Goal: Register for event/course

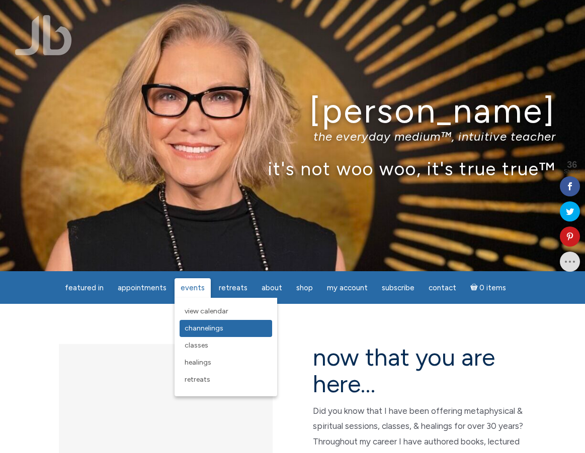
click at [201, 327] on span "Channelings" at bounding box center [203, 328] width 39 height 9
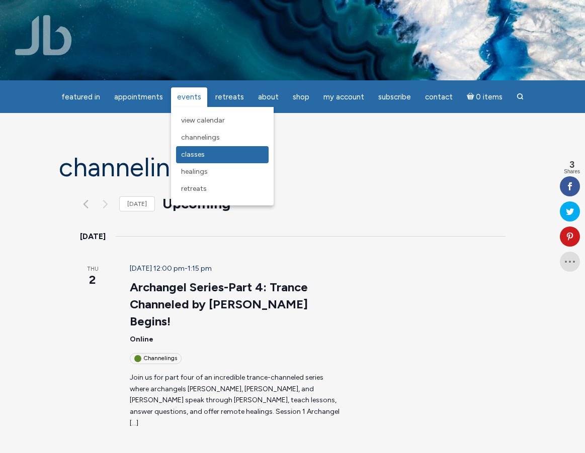
click at [200, 155] on span "Classes" at bounding box center [193, 154] width 24 height 9
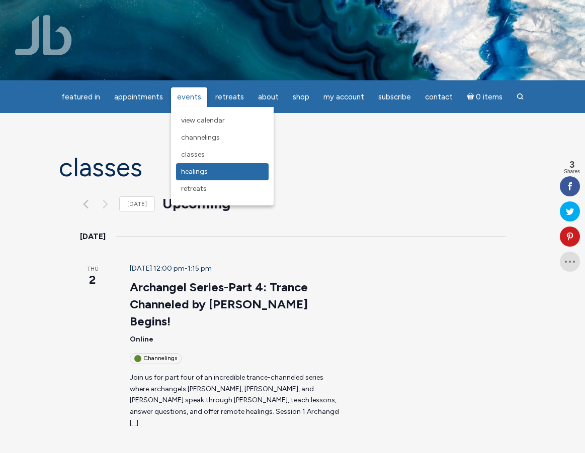
click at [197, 171] on span "Healings" at bounding box center [194, 171] width 27 height 9
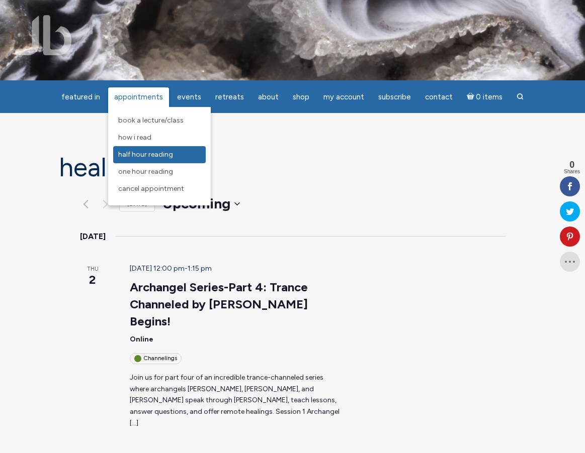
click at [144, 155] on span "Half Hour Reading" at bounding box center [145, 154] width 55 height 9
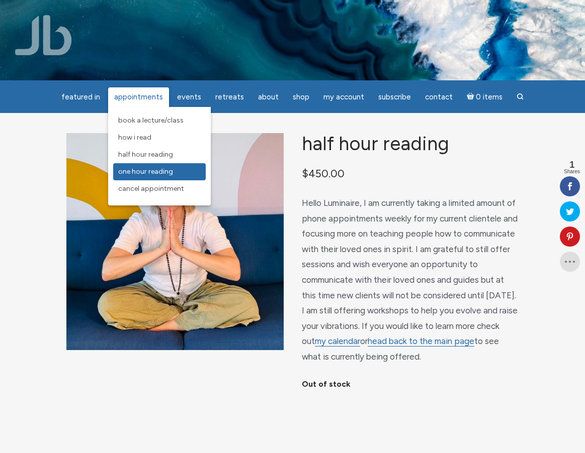
click at [153, 170] on span "One Hour Reading" at bounding box center [145, 171] width 55 height 9
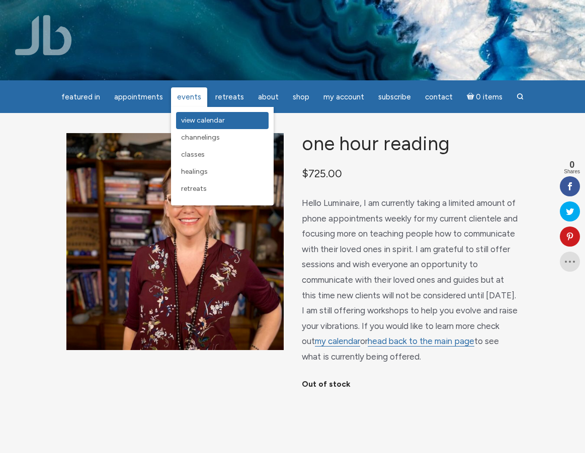
click at [191, 121] on span "View Calendar" at bounding box center [203, 120] width 44 height 9
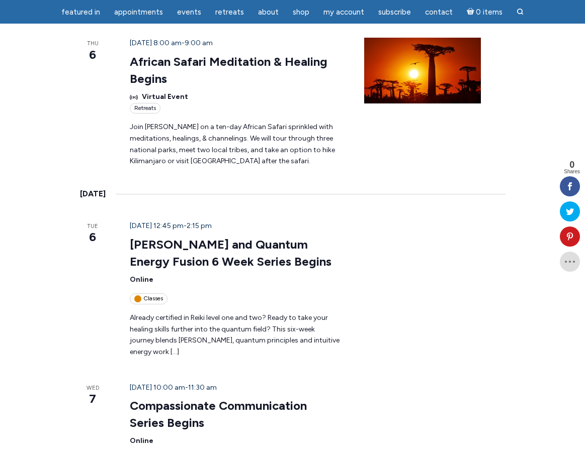
scroll to position [1030, 0]
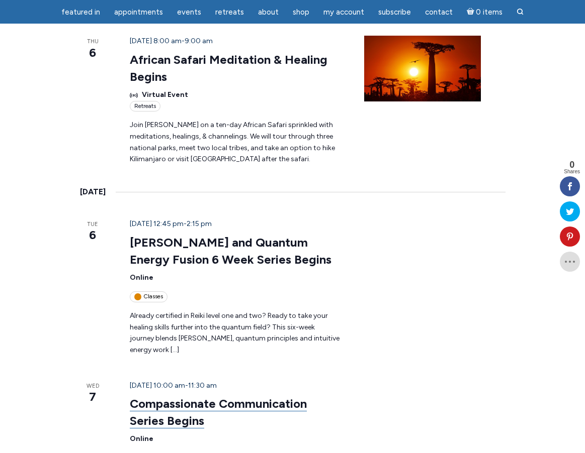
click at [155, 397] on link "Compassionate Communication Series Begins" at bounding box center [218, 413] width 177 height 32
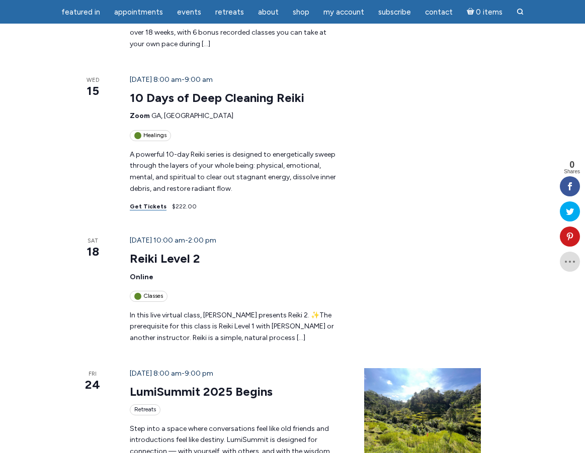
scroll to position [508, 0]
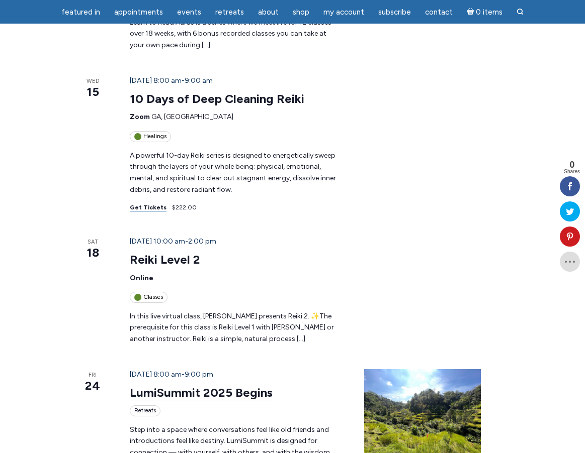
click at [136, 386] on link "LumiSummit 2025 Begins" at bounding box center [201, 393] width 143 height 15
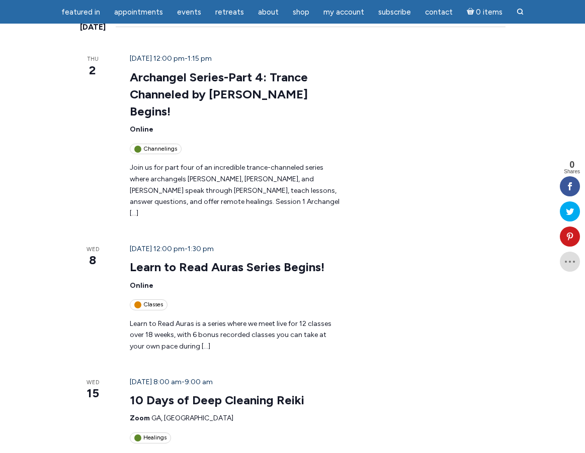
scroll to position [224, 0]
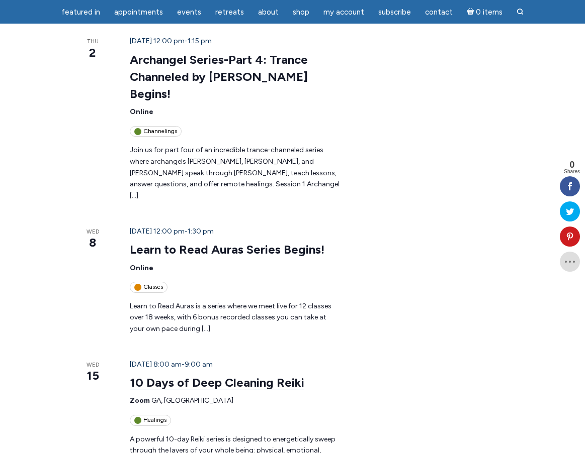
click at [143, 375] on link "10 Days of Deep Cleaning Reiki" at bounding box center [217, 382] width 174 height 15
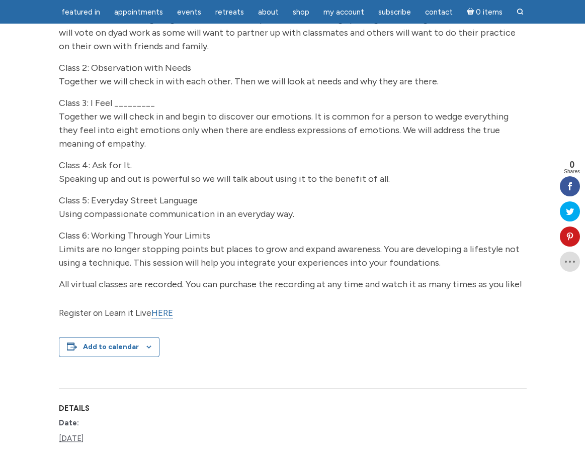
scroll to position [602, 0]
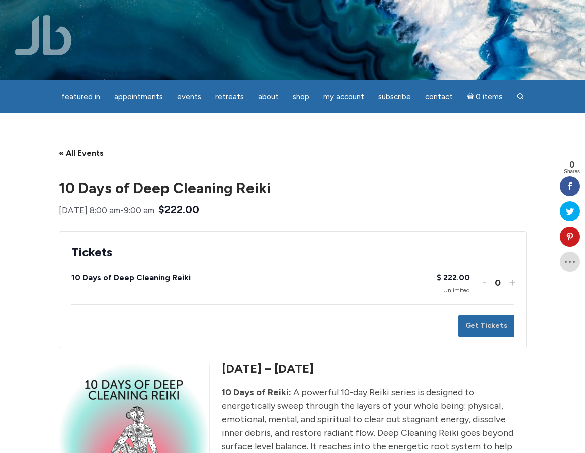
click at [76, 158] on link "« All Events" at bounding box center [81, 153] width 45 height 10
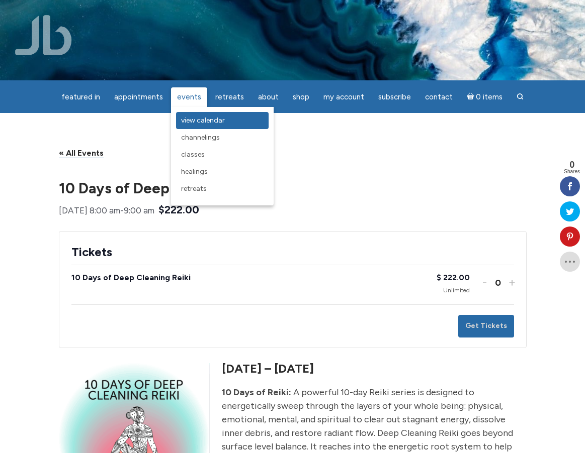
click at [200, 118] on span "View Calendar" at bounding box center [203, 120] width 44 height 9
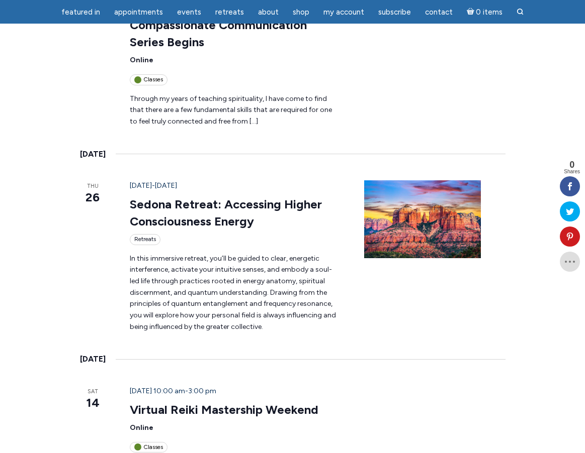
scroll to position [1410, 0]
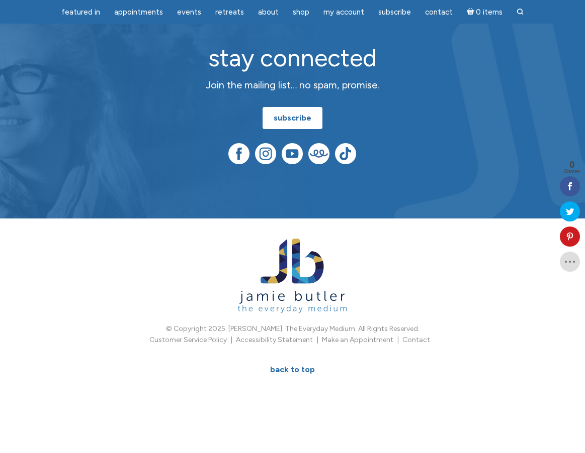
scroll to position [161, 0]
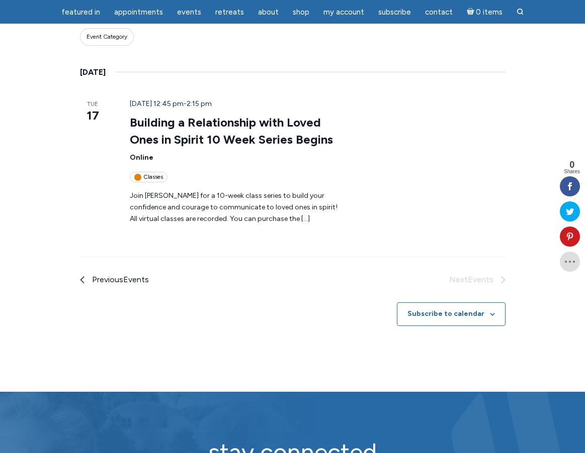
click at [98, 273] on span "Previous Events" at bounding box center [120, 279] width 57 height 13
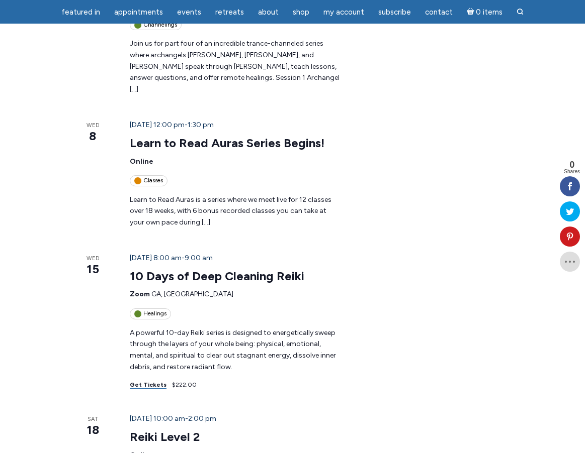
scroll to position [332, 0]
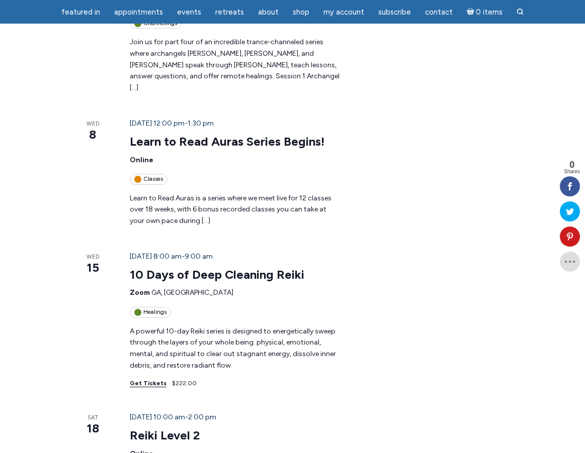
click at [135, 380] on link "Get Tickets" at bounding box center [148, 384] width 37 height 8
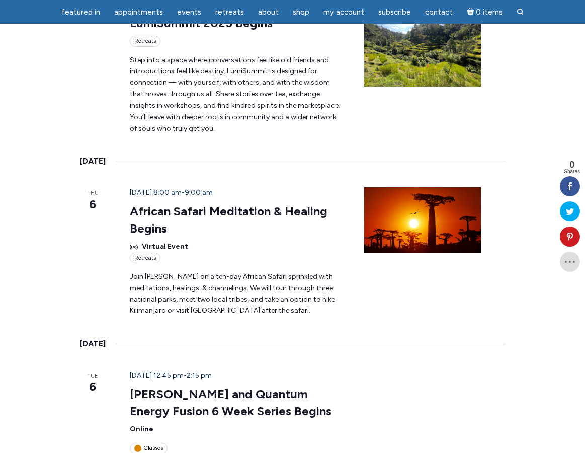
scroll to position [880, 0]
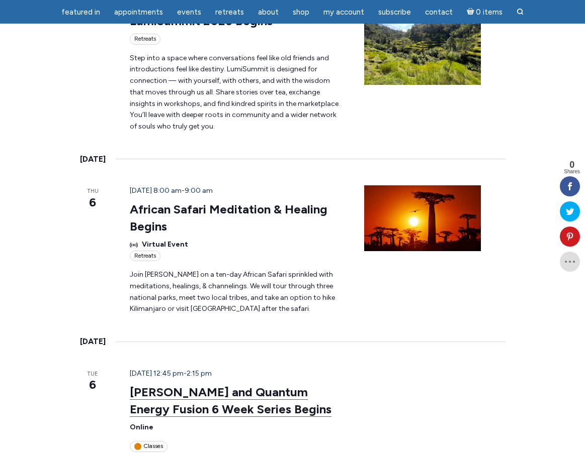
click at [143, 385] on link "Reiki and Quantum Energy Fusion 6 Week Series Begins" at bounding box center [231, 401] width 202 height 32
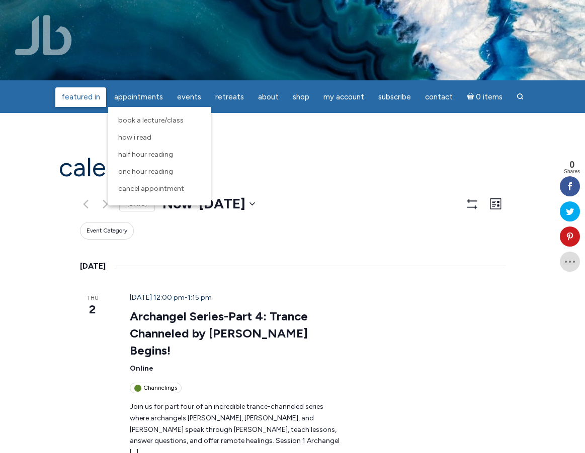
scroll to position [0, 0]
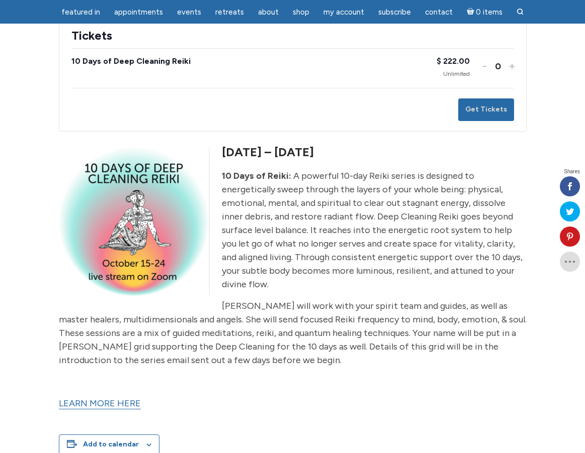
scroll to position [212, 0]
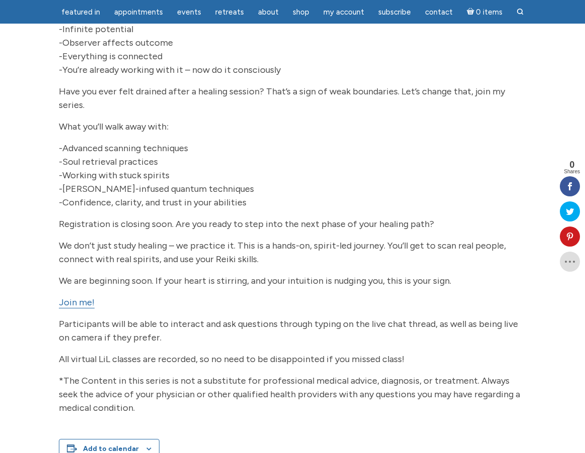
scroll to position [493, 0]
